Goal: Navigation & Orientation: Find specific page/section

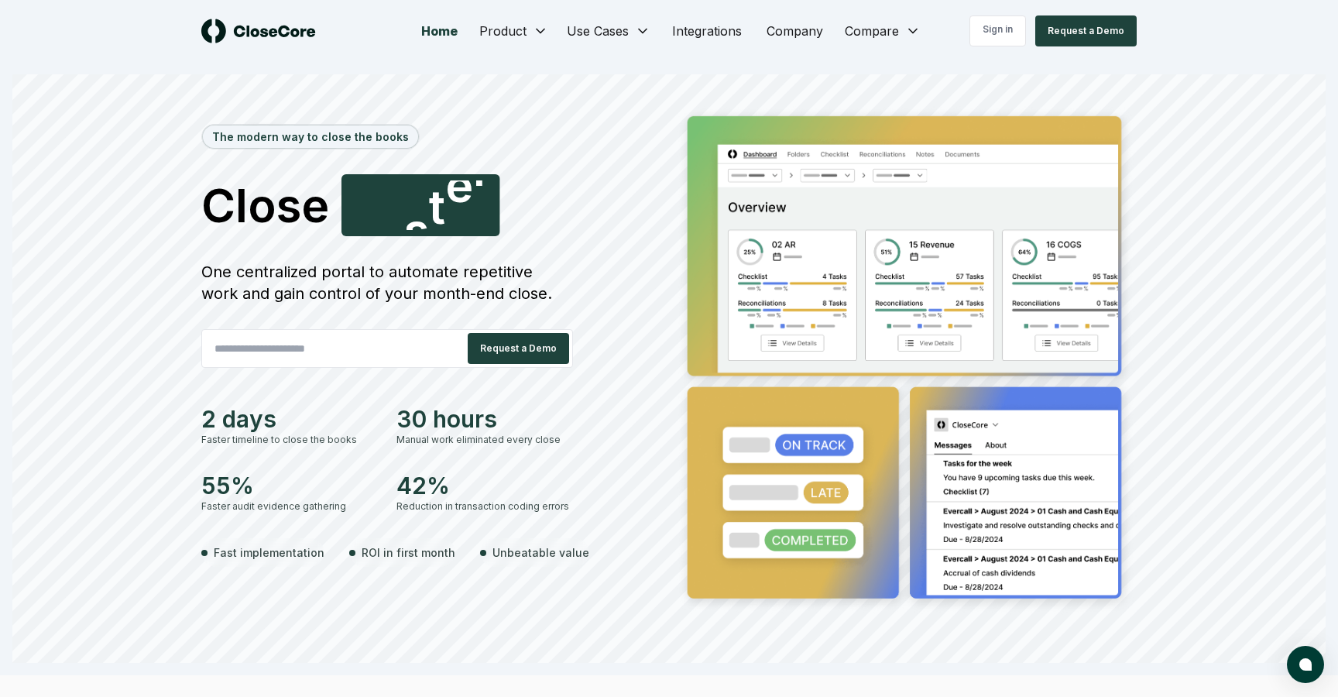
click at [987, 26] on link "Sign in" at bounding box center [998, 30] width 57 height 31
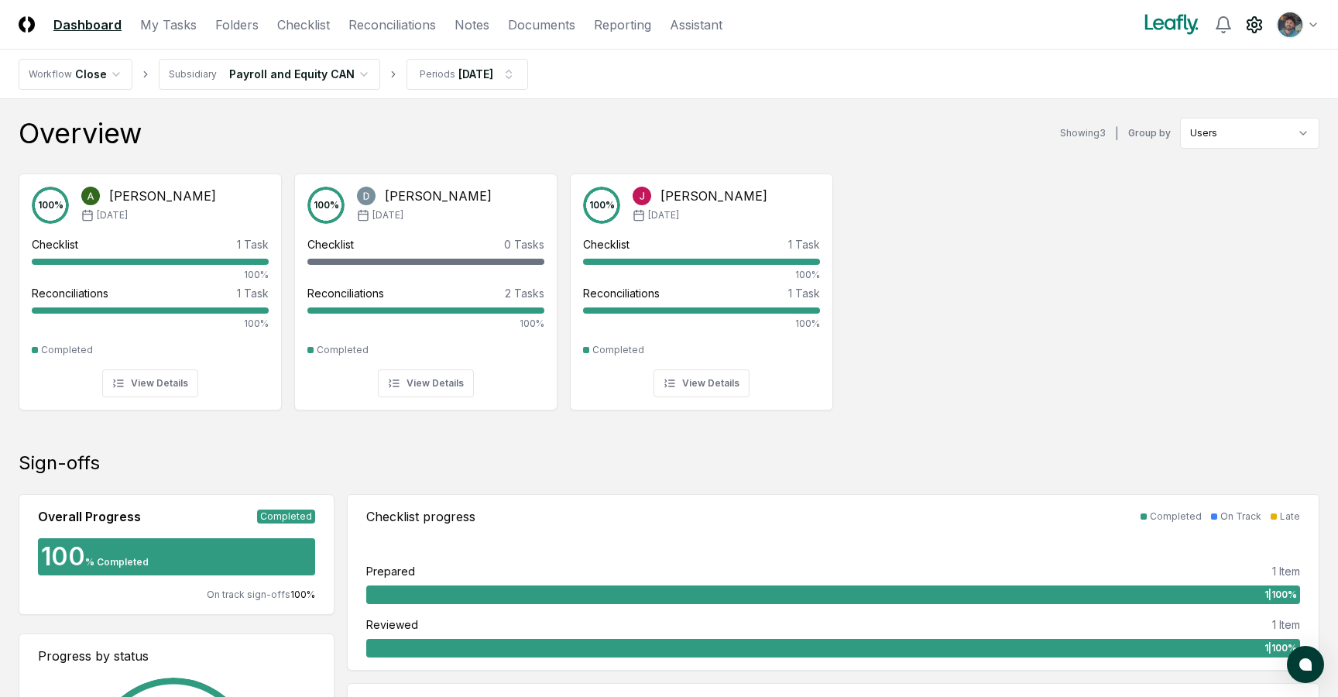
click at [1258, 28] on icon at bounding box center [1255, 24] width 14 height 15
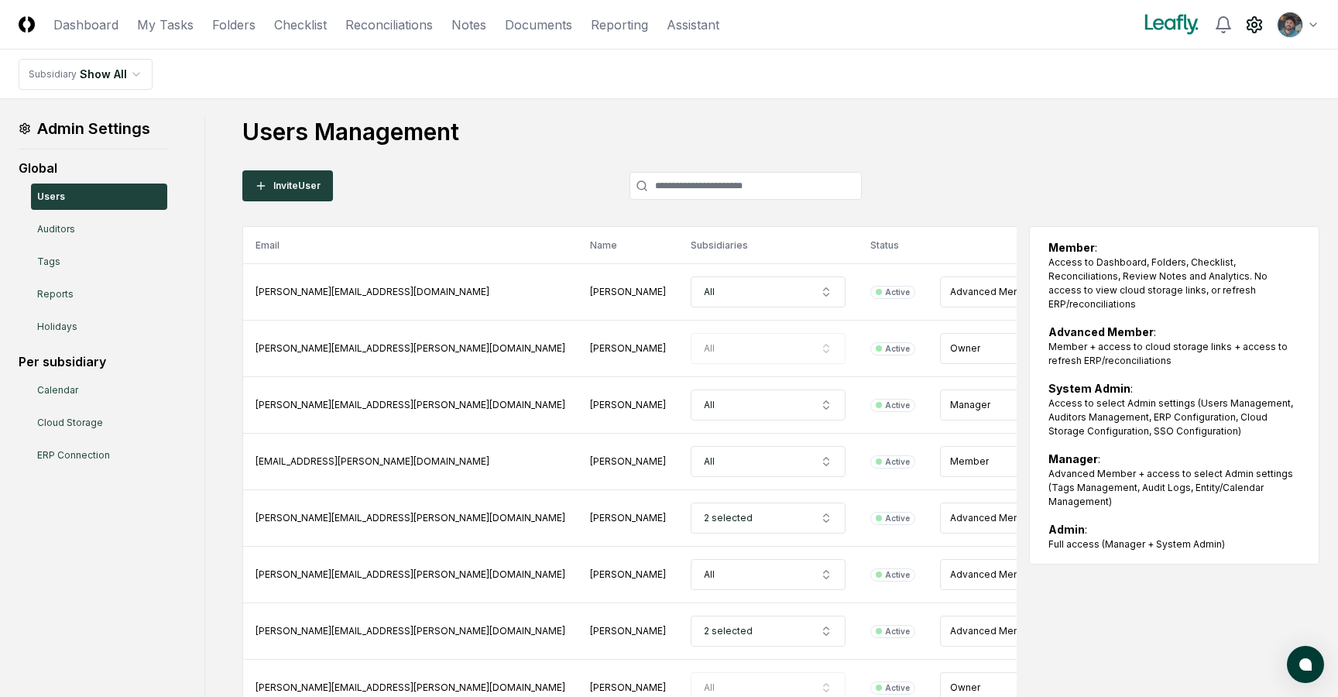
click at [1308, 23] on html "CloseCore Dashboard My Tasks Folders Checklist Reconciliations Notes Documents …" at bounding box center [669, 488] width 1338 height 977
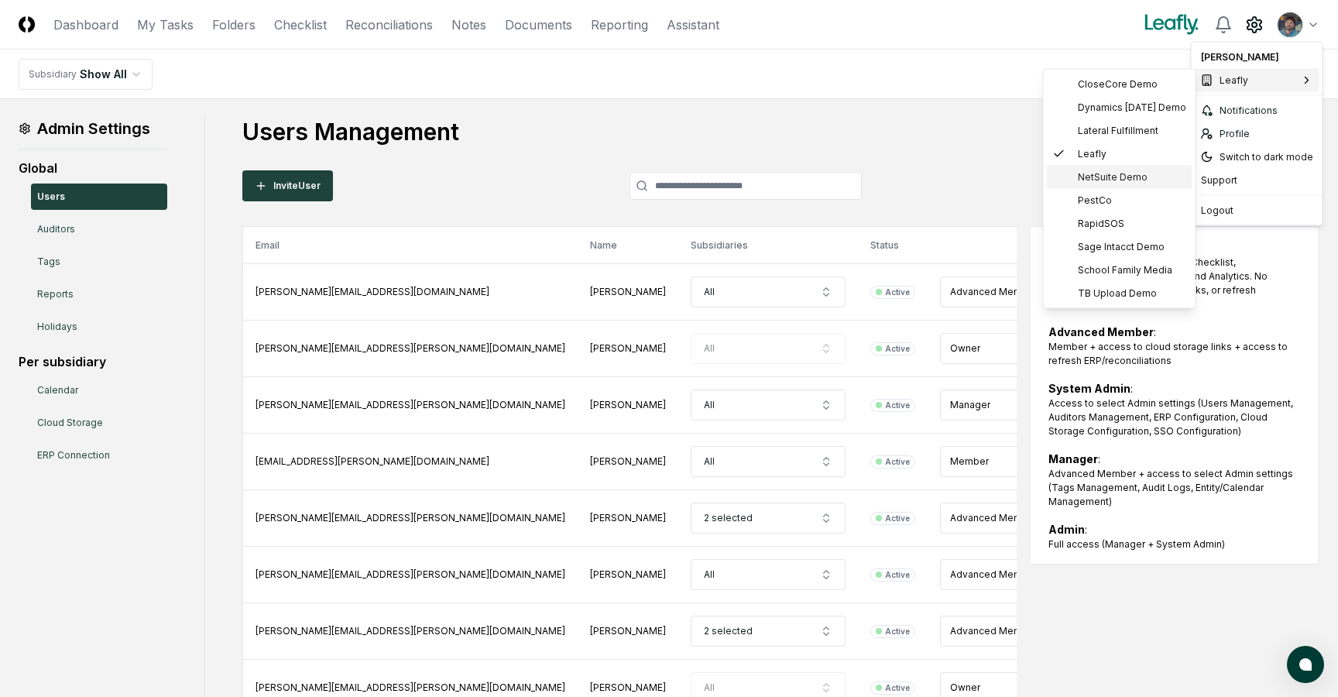
click at [1134, 175] on span "NetSuite Demo" at bounding box center [1113, 177] width 70 height 14
